Goal: Task Accomplishment & Management: Use online tool/utility

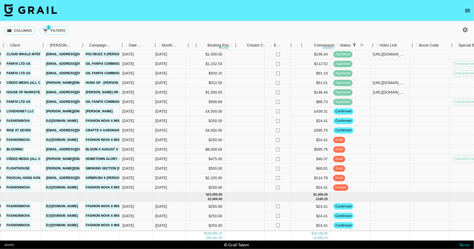
scroll to position [988, 255]
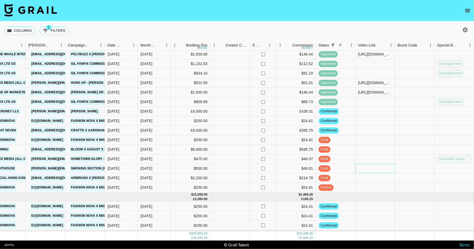
click at [373, 167] on div at bounding box center [376, 169] width 40 height 10
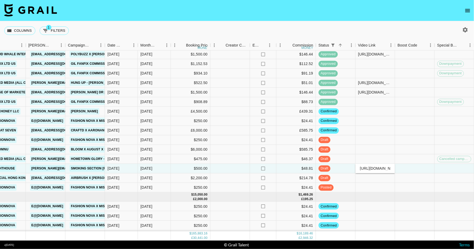
scroll to position [0, 87]
type input "[URL][DOMAIN_NAME]"
click at [373, 150] on div at bounding box center [376, 150] width 40 height 10
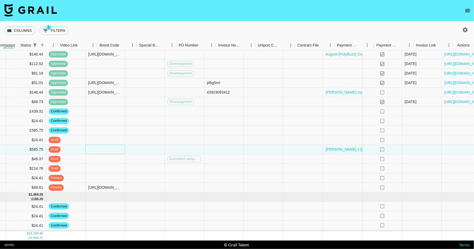
scroll to position [988, 554]
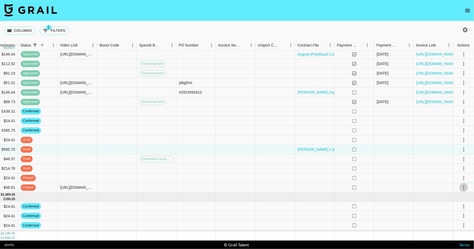
click at [463, 187] on icon "select merge strategy" at bounding box center [464, 187] width 6 height 6
click at [449, 235] on div "Approve" at bounding box center [453, 236] width 16 height 6
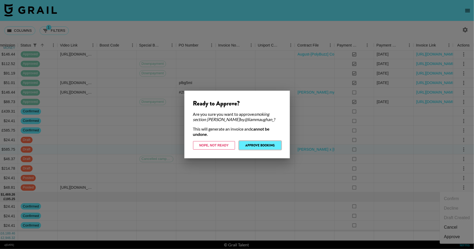
click at [251, 143] on button "Approve Booking" at bounding box center [260, 145] width 42 height 8
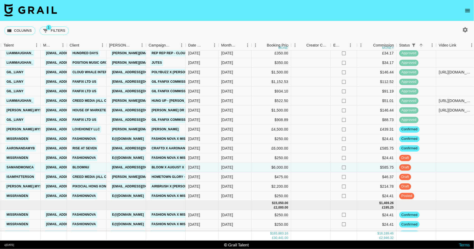
scroll to position [980, 174]
click at [254, 177] on div "$475.00" at bounding box center [273, 177] width 40 height 10
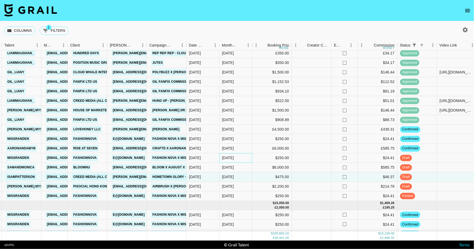
click at [252, 156] on div "[DATE]" at bounding box center [236, 158] width 33 height 10
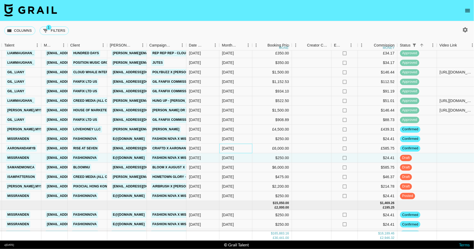
click at [252, 146] on div "[DATE]" at bounding box center [236, 149] width 33 height 10
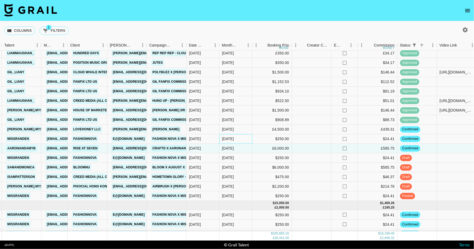
click at [252, 137] on div "[DATE]" at bounding box center [236, 139] width 33 height 10
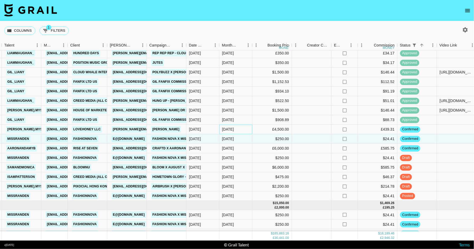
click at [252, 132] on div "[DATE]" at bounding box center [236, 130] width 33 height 10
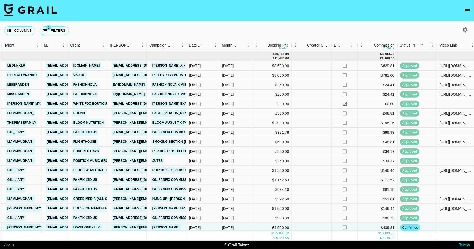
scroll to position [883, 174]
